Goal: Information Seeking & Learning: Learn about a topic

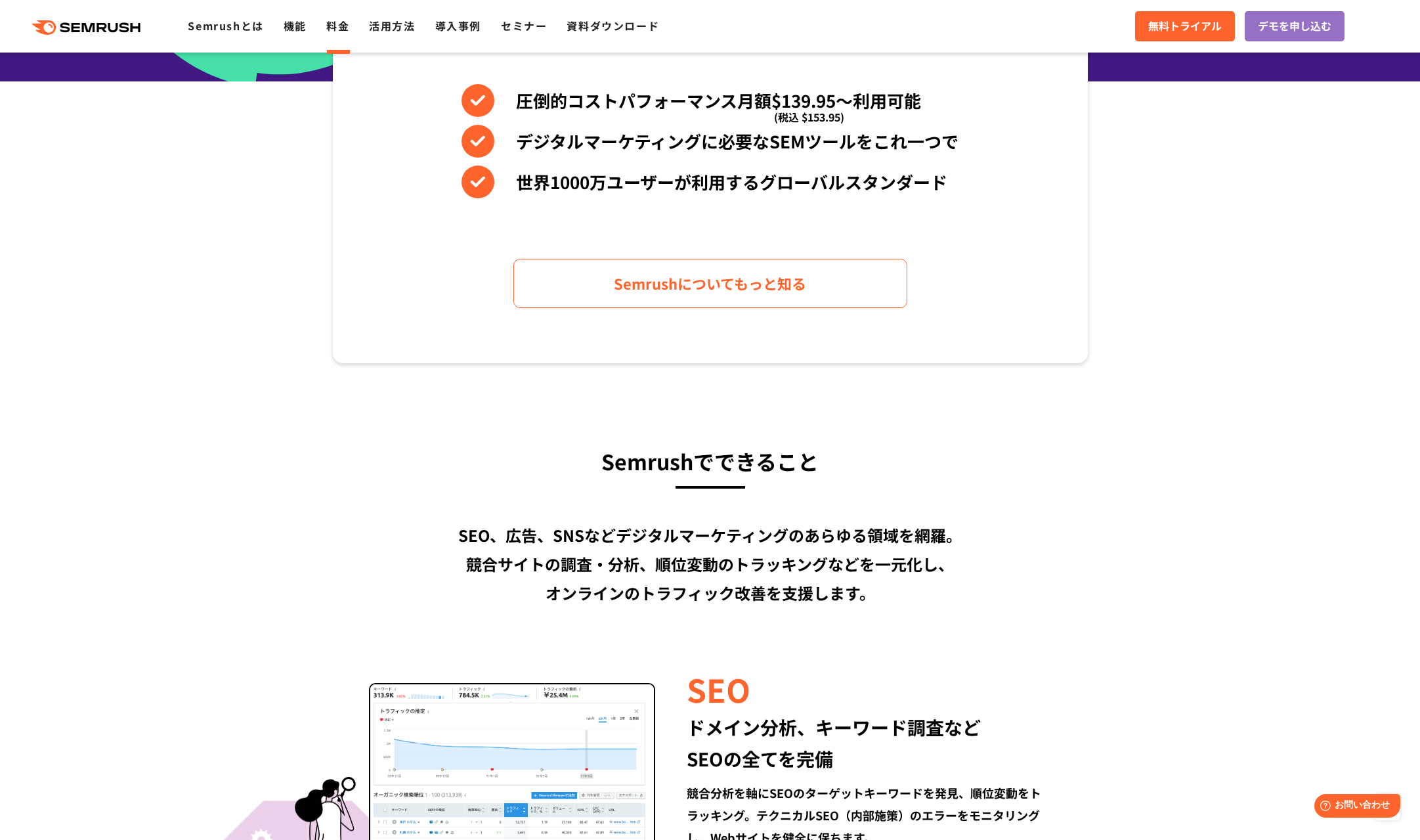
click at [342, 29] on link "料金" at bounding box center [338, 25] width 23 height 16
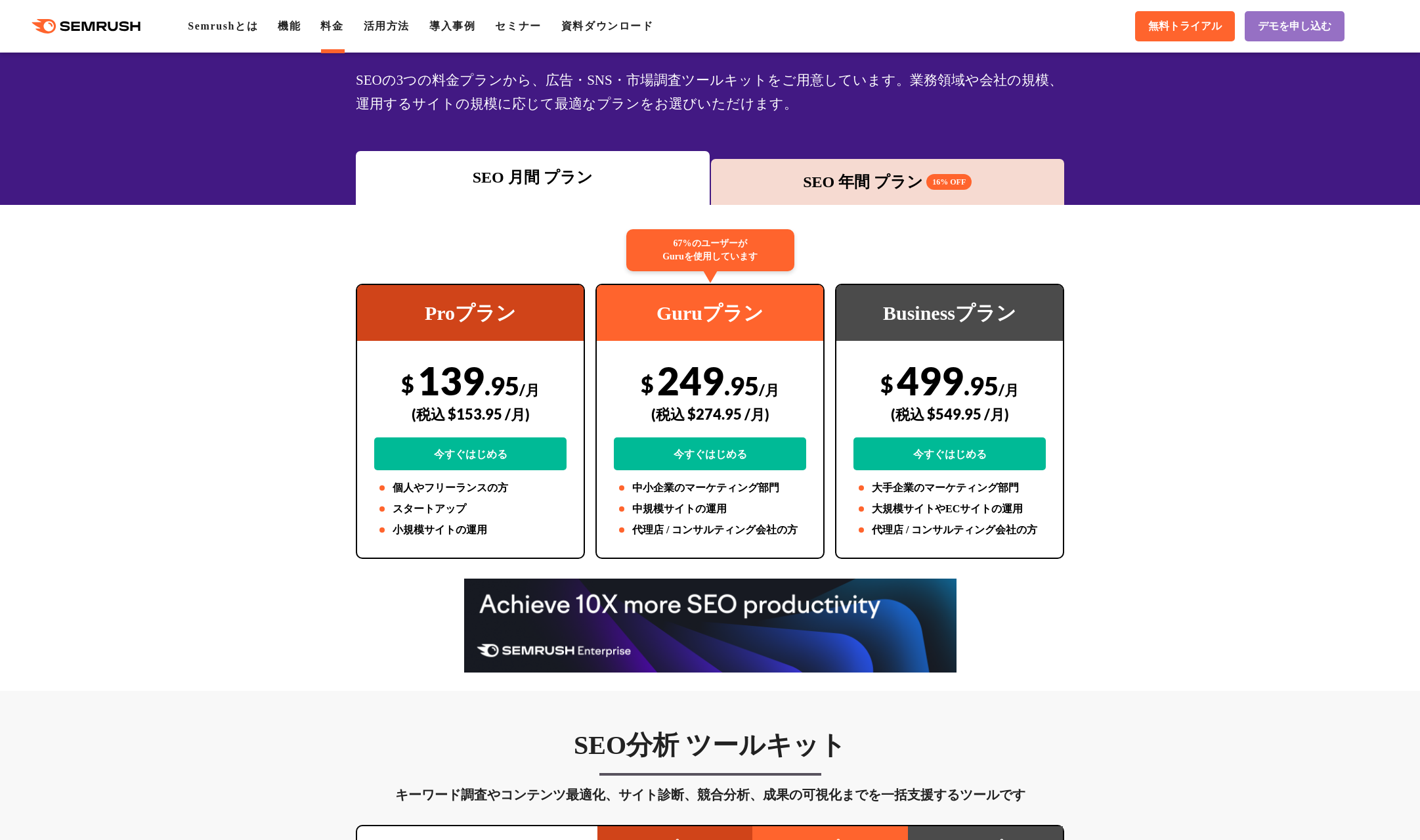
scroll to position [99, 0]
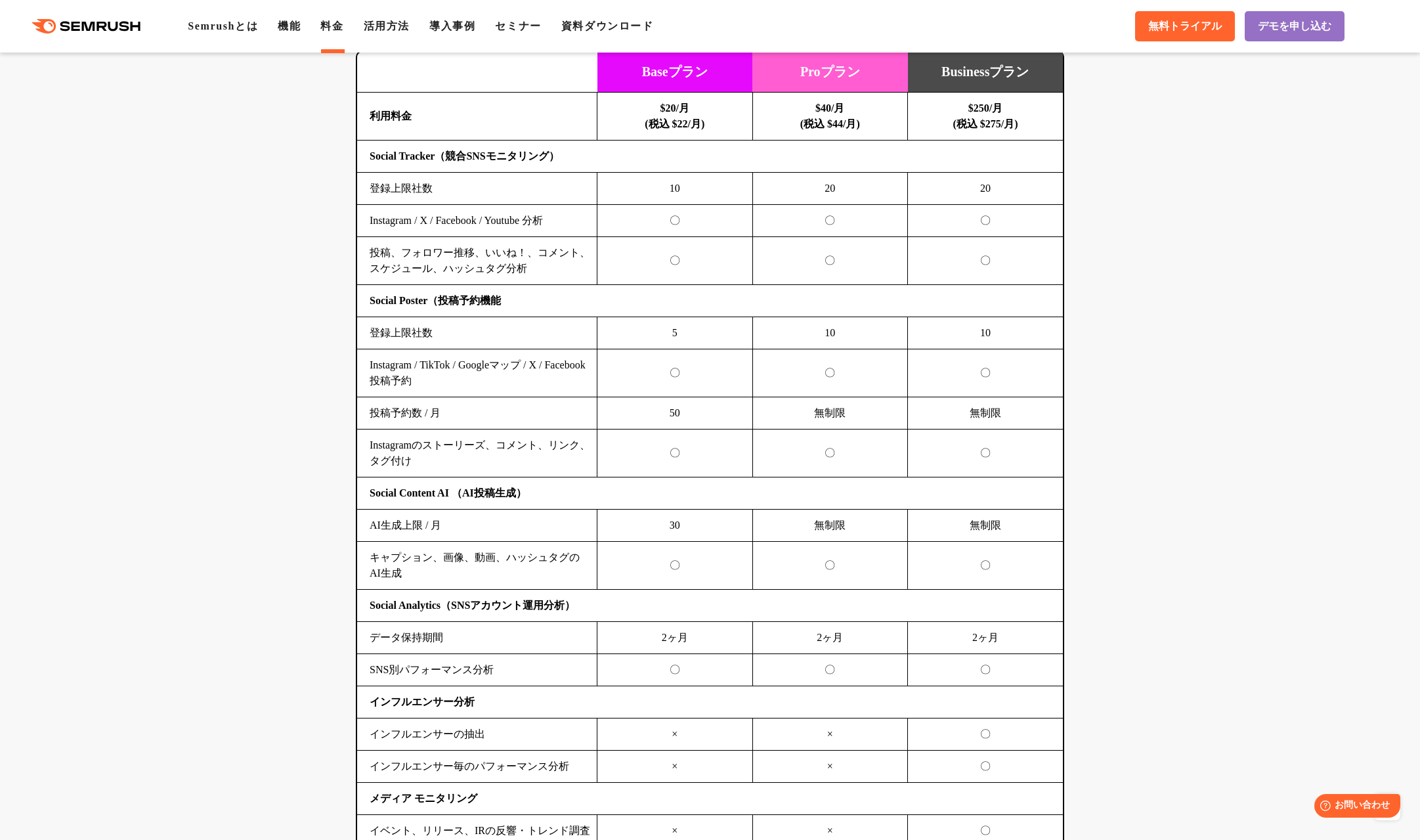
scroll to position [2787, 0]
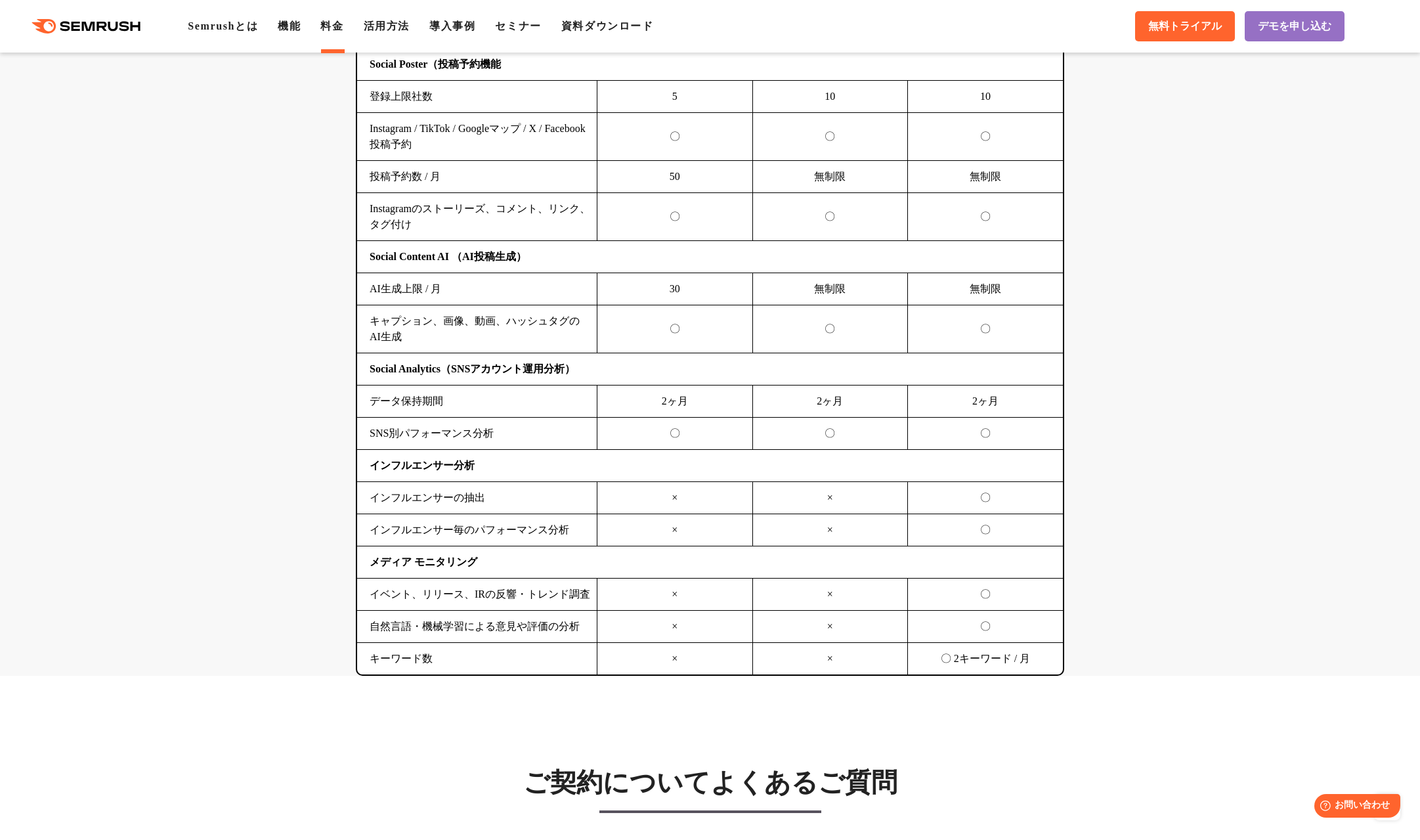
scroll to position [3023, 0]
